Goal: Information Seeking & Learning: Find specific fact

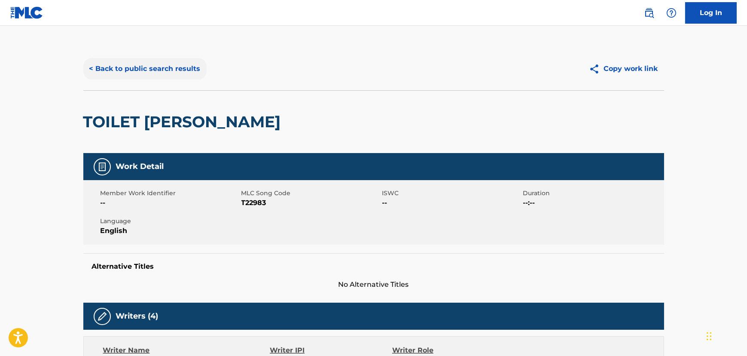
click at [117, 72] on button "< Back to public search results" at bounding box center [144, 68] width 123 height 21
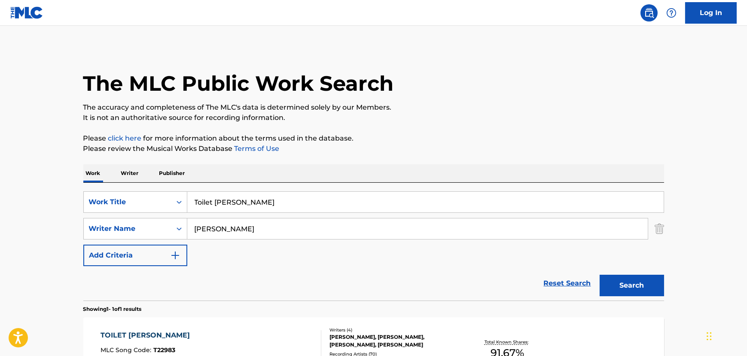
scroll to position [62, 0]
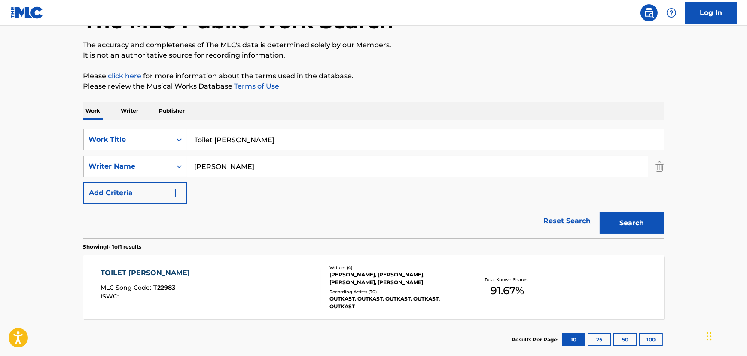
click at [250, 145] on input "Toilet [PERSON_NAME]" at bounding box center [425, 139] width 477 height 21
paste input "Xplosion"
type input "Xplosion"
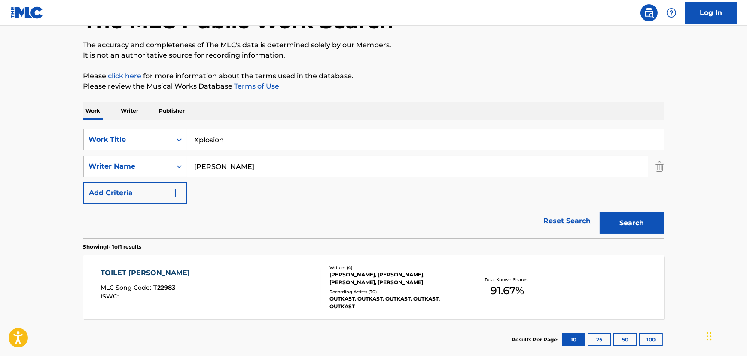
click at [226, 176] on input "[PERSON_NAME]" at bounding box center [417, 166] width 461 height 21
click at [223, 172] on input "[PERSON_NAME]" at bounding box center [417, 166] width 461 height 21
click at [641, 224] on button "Search" at bounding box center [632, 222] width 64 height 21
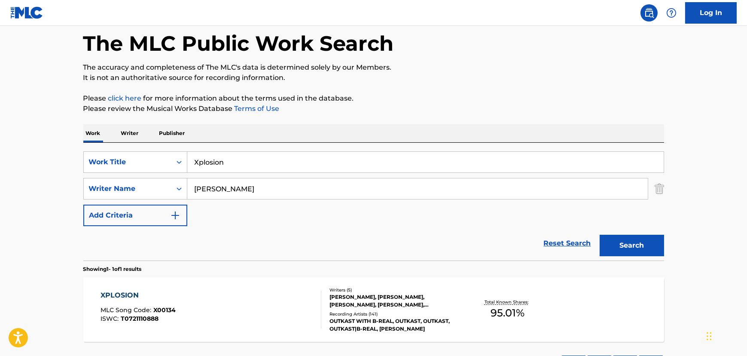
scroll to position [78, 0]
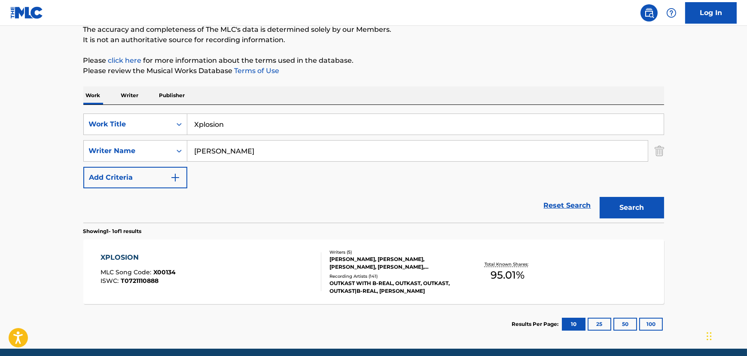
click at [205, 255] on div "XPLOSION MLC Song Code : X00134 ISWC : T0721110888" at bounding box center [211, 271] width 221 height 39
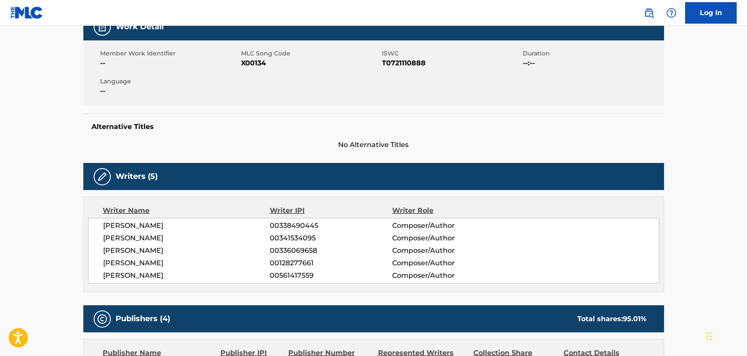
scroll to position [78, 0]
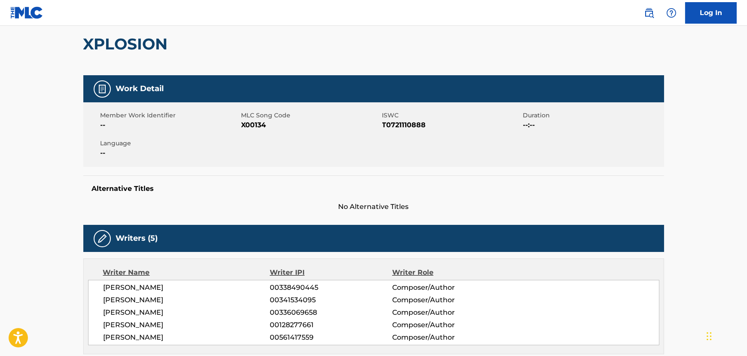
click at [251, 120] on span "X00134" at bounding box center [311, 125] width 139 height 10
click at [250, 125] on span "X00134" at bounding box center [311, 125] width 139 height 10
copy span "X00134"
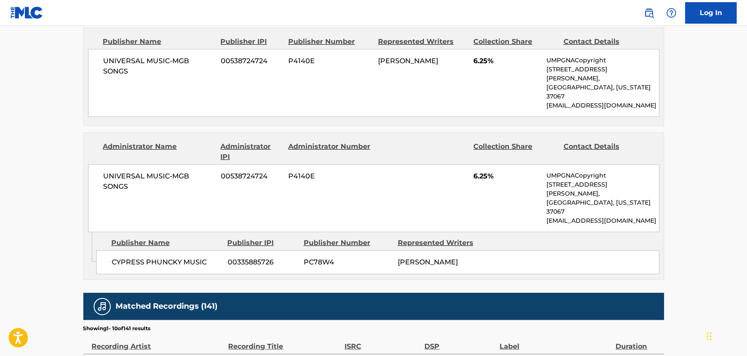
scroll to position [703, 0]
